Goal: Task Accomplishment & Management: Manage account settings

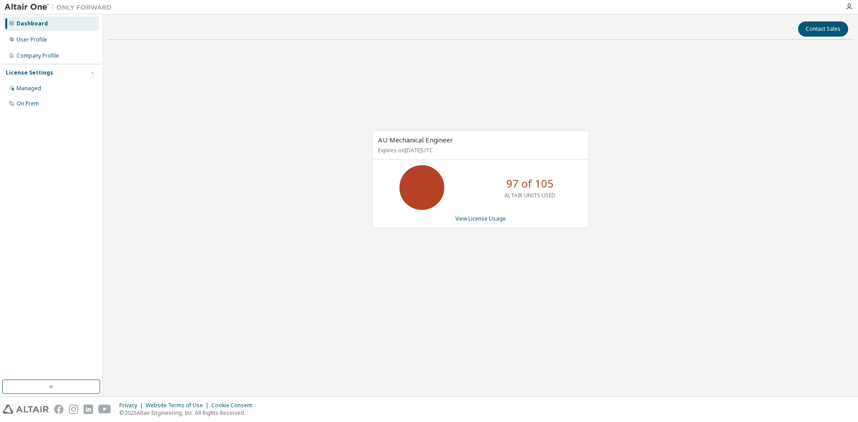
drag, startPoint x: 278, startPoint y: 55, endPoint x: 184, endPoint y: 17, distance: 101.6
click at [278, 55] on div "AU Mechanical Engineer Expires on June 1, 2026 UTC 97 of 105 ALTAIR UNITS USED …" at bounding box center [480, 184] width 746 height 274
click at [51, 24] on div "Dashboard" at bounding box center [51, 24] width 95 height 14
click at [491, 222] on link "View License Usage" at bounding box center [480, 219] width 50 height 8
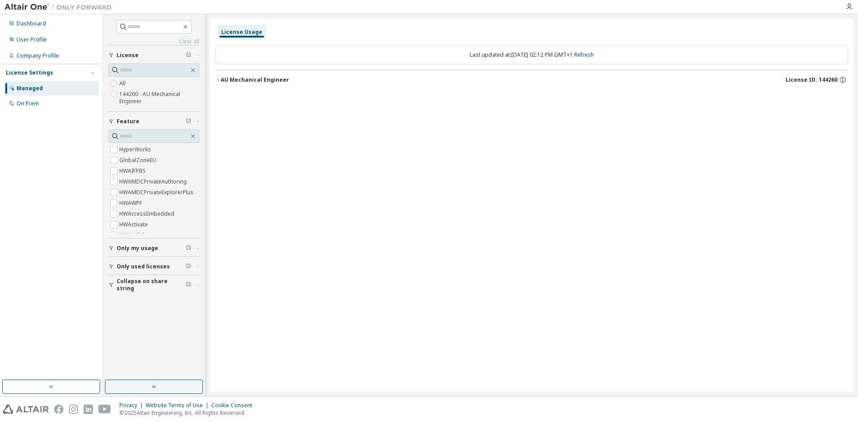
click at [141, 101] on label "144260 - AU Mechanical Engineer" at bounding box center [159, 98] width 80 height 18
click at [225, 80] on div "AU Mechanical Engineer" at bounding box center [255, 79] width 68 height 7
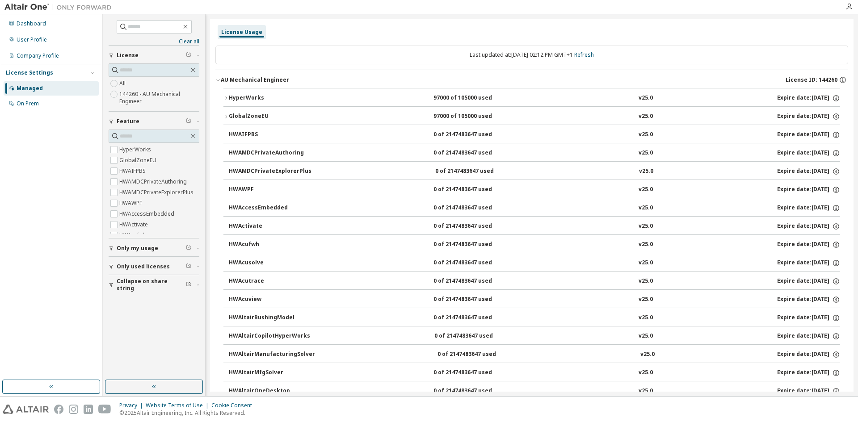
click at [227, 97] on icon "button" at bounding box center [225, 98] width 5 height 5
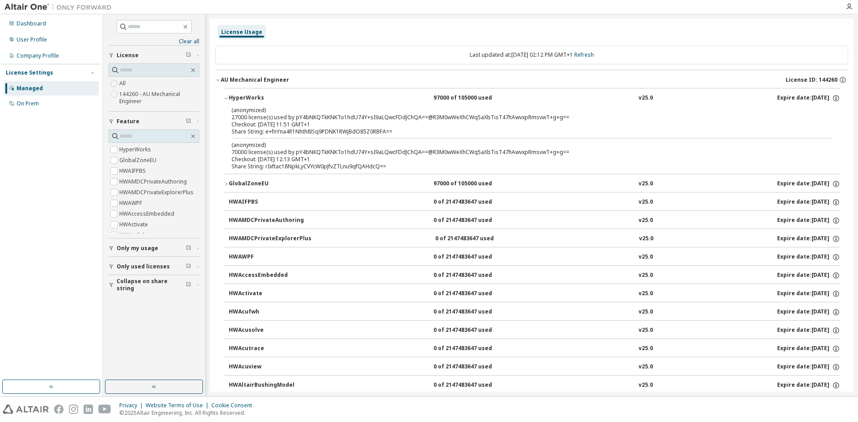
click at [226, 97] on icon "button" at bounding box center [225, 98] width 5 height 5
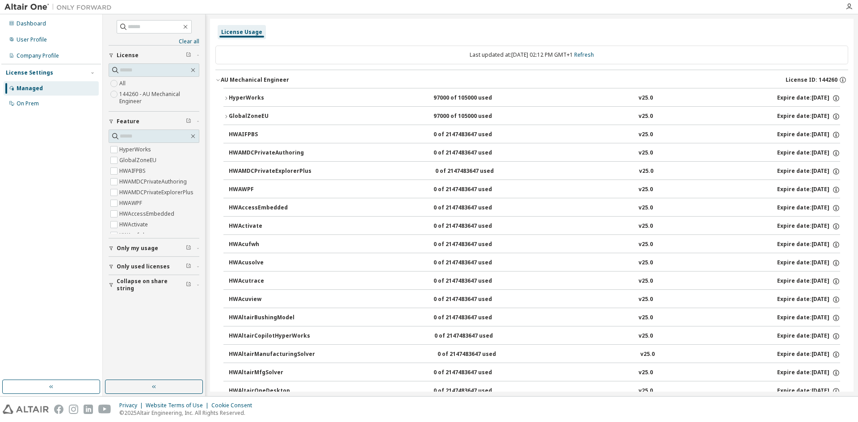
click at [218, 83] on button "AU Mechanical Engineer License ID: 144260" at bounding box center [531, 80] width 633 height 20
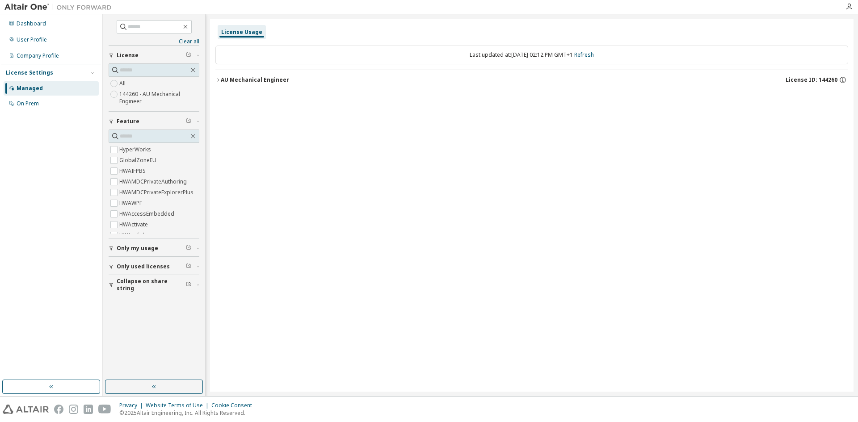
click at [34, 9] on img at bounding box center [60, 7] width 112 height 9
click at [35, 21] on div "Dashboard" at bounding box center [31, 23] width 29 height 7
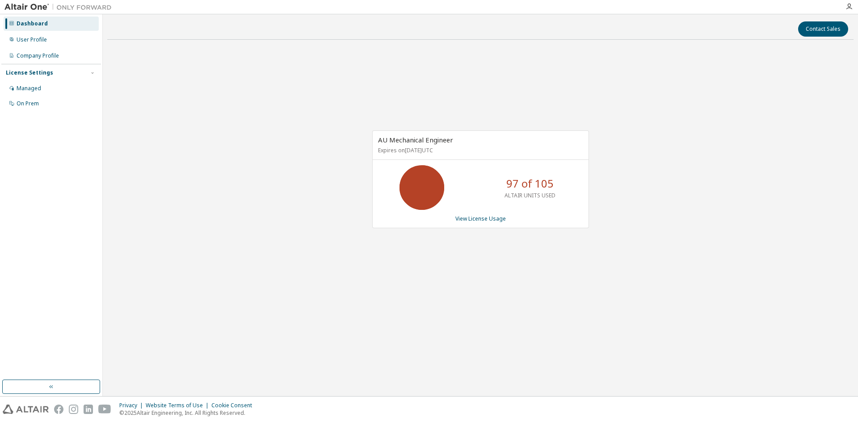
click at [693, 108] on div "AU Mechanical Engineer Expires on June 1, 2026 UTC 97 of 105 ALTAIR UNITS USED …" at bounding box center [480, 184] width 746 height 274
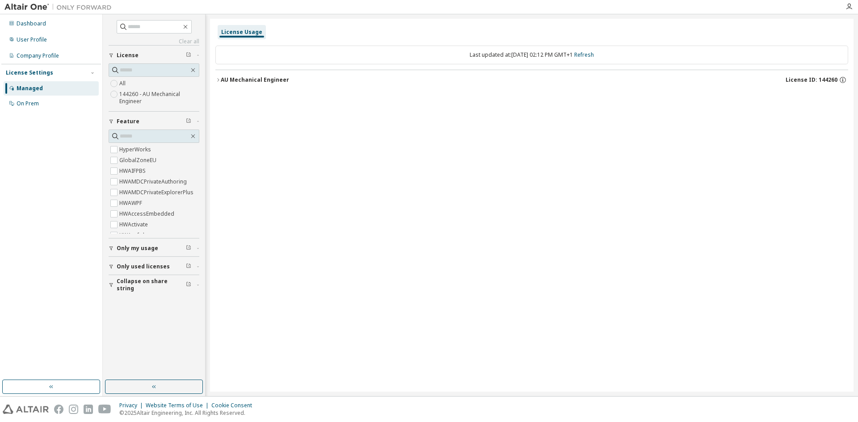
click at [26, 6] on img at bounding box center [60, 7] width 112 height 9
click at [27, 19] on div "Dashboard" at bounding box center [51, 24] width 95 height 14
